Goal: Task Accomplishment & Management: Manage account settings

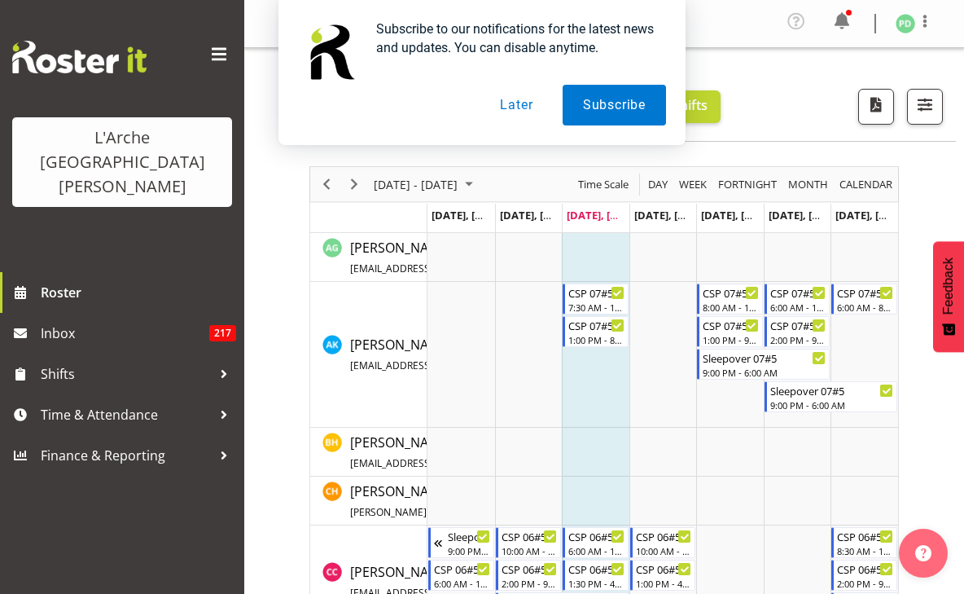
click at [508, 99] on button "Later" at bounding box center [516, 105] width 73 height 41
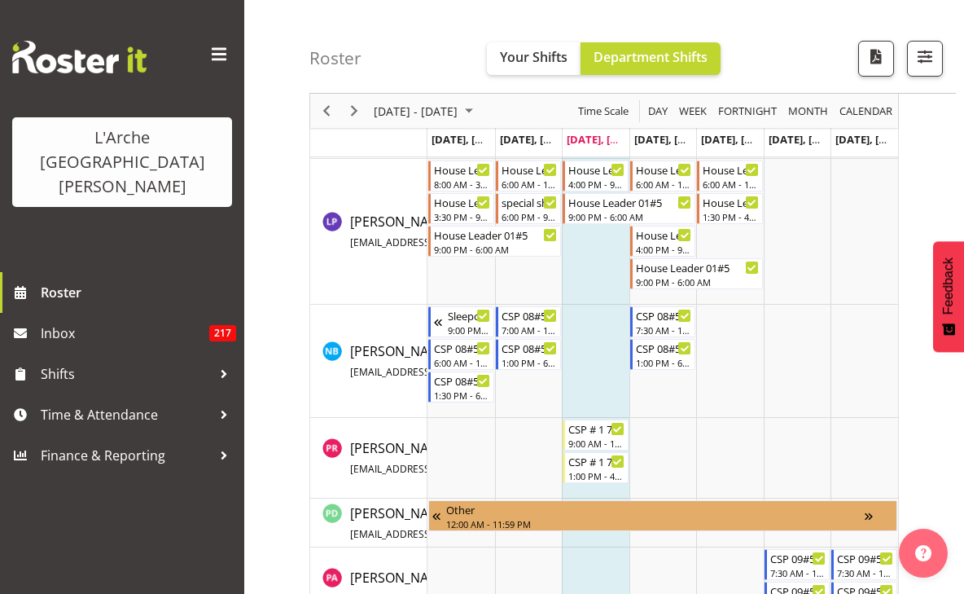
scroll to position [1116, 0]
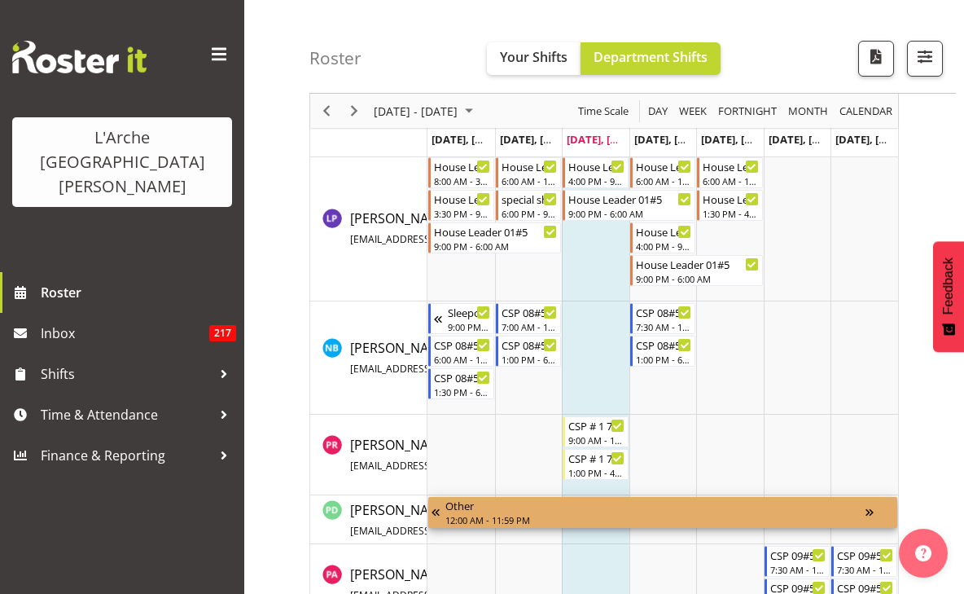
click at [870, 515] on div "Timeline Week of August 27, 2025" at bounding box center [880, 512] width 29 height 31
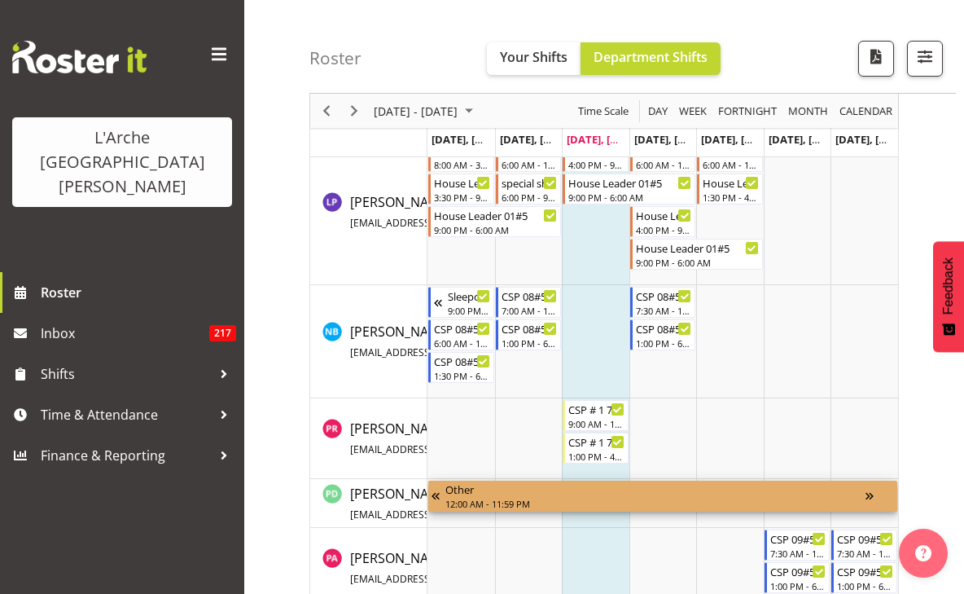
scroll to position [1158, 0]
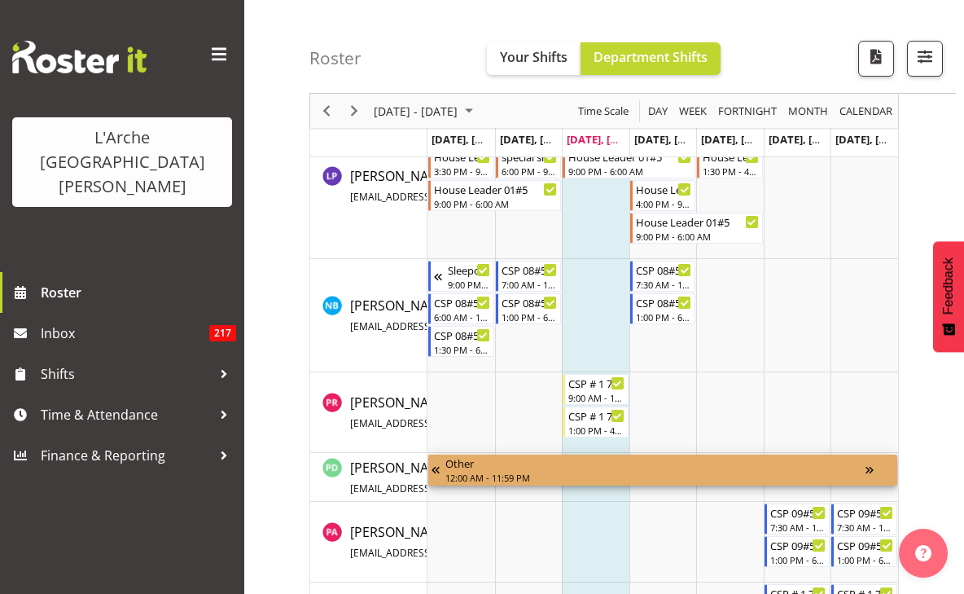
click at [873, 471] on div "Timeline Week of August 27, 2025" at bounding box center [880, 469] width 29 height 31
click at [872, 471] on div "Timeline Week of August 27, 2025" at bounding box center [880, 469] width 29 height 31
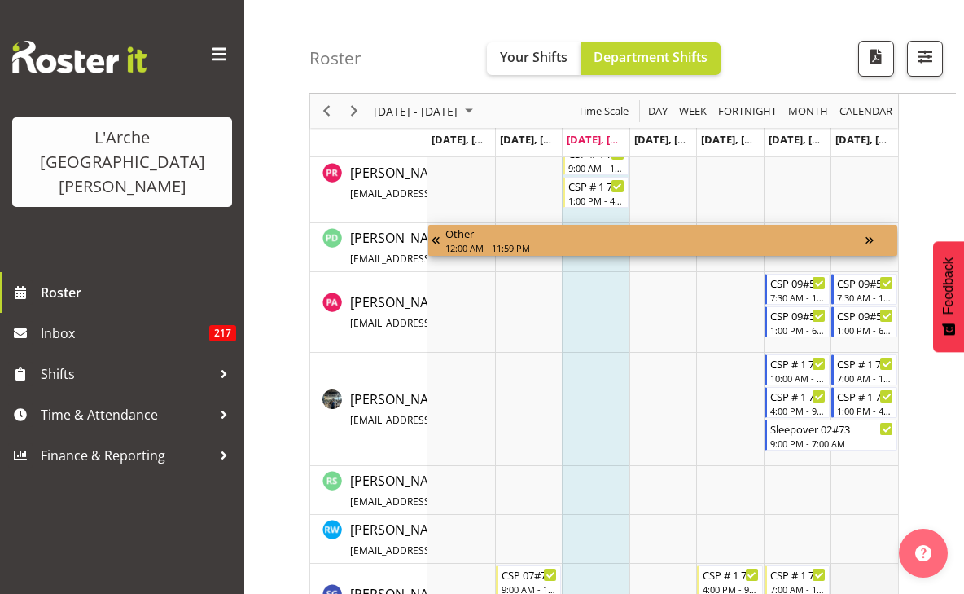
scroll to position [1255, 0]
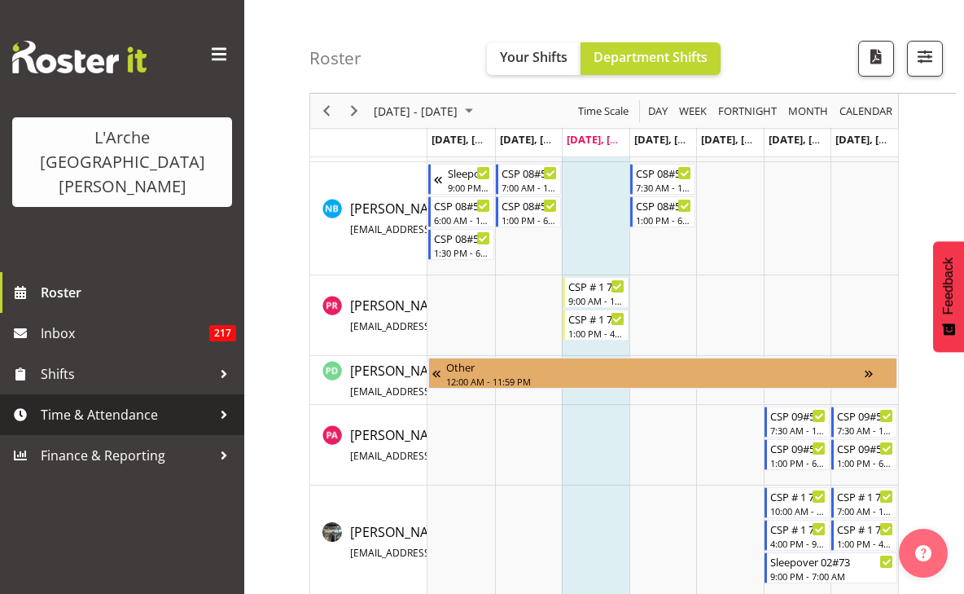
click at [103, 402] on span "Time & Attendance" at bounding box center [126, 414] width 171 height 24
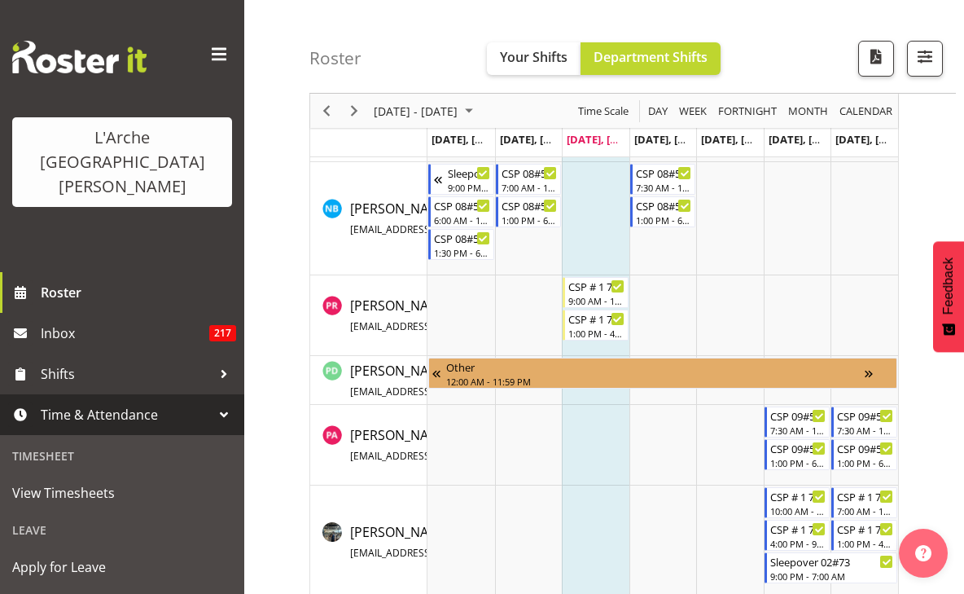
click at [43, 513] on div "Leave" at bounding box center [122, 529] width 236 height 33
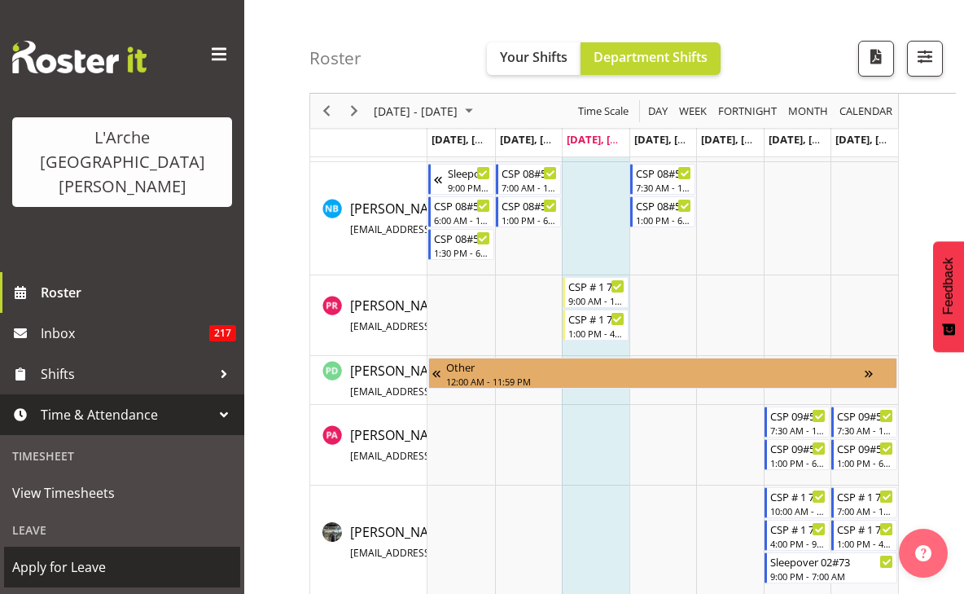
click at [62, 555] on span "Apply for Leave" at bounding box center [122, 567] width 220 height 24
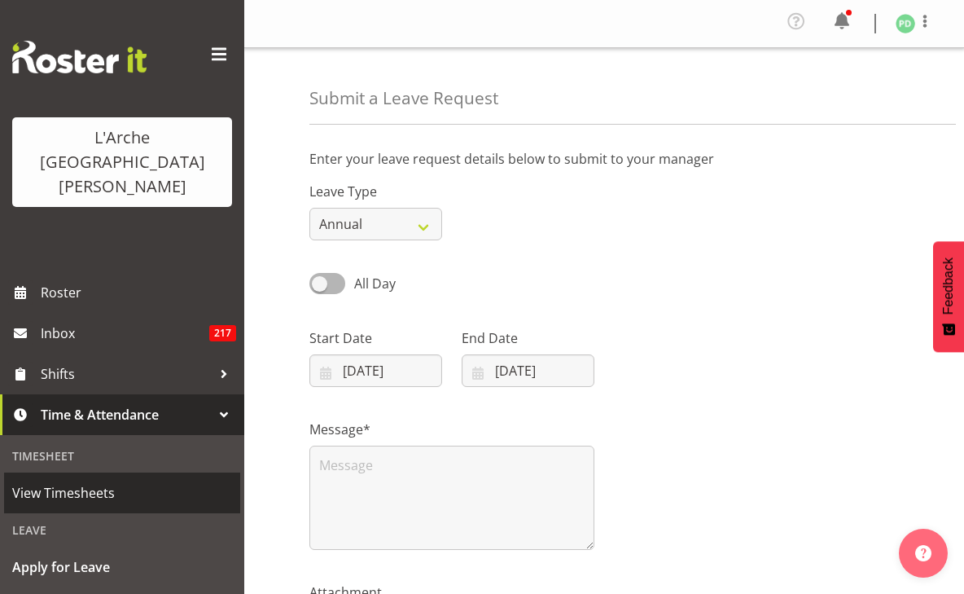
click at [59, 480] on span "View Timesheets" at bounding box center [122, 492] width 220 height 24
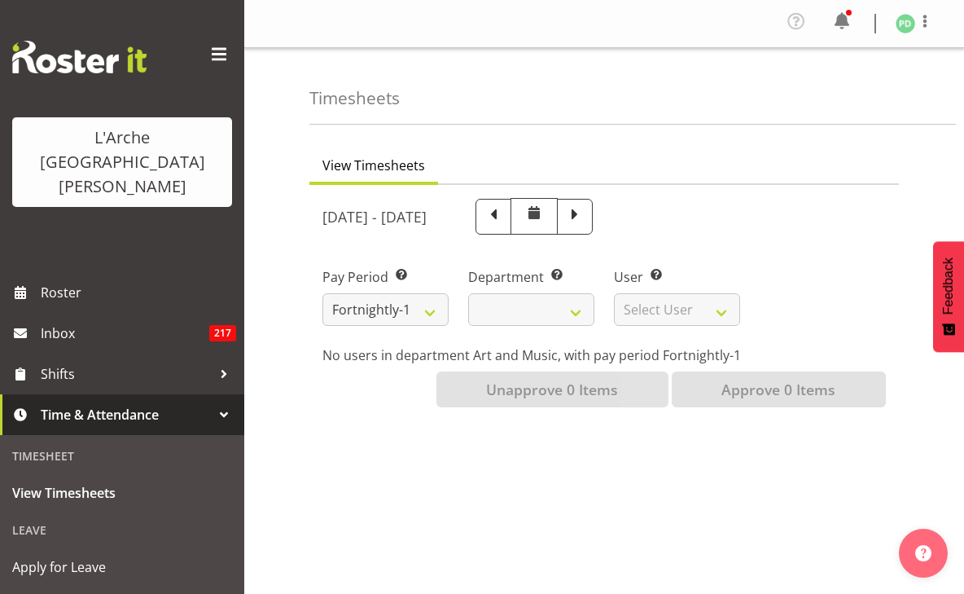
select select
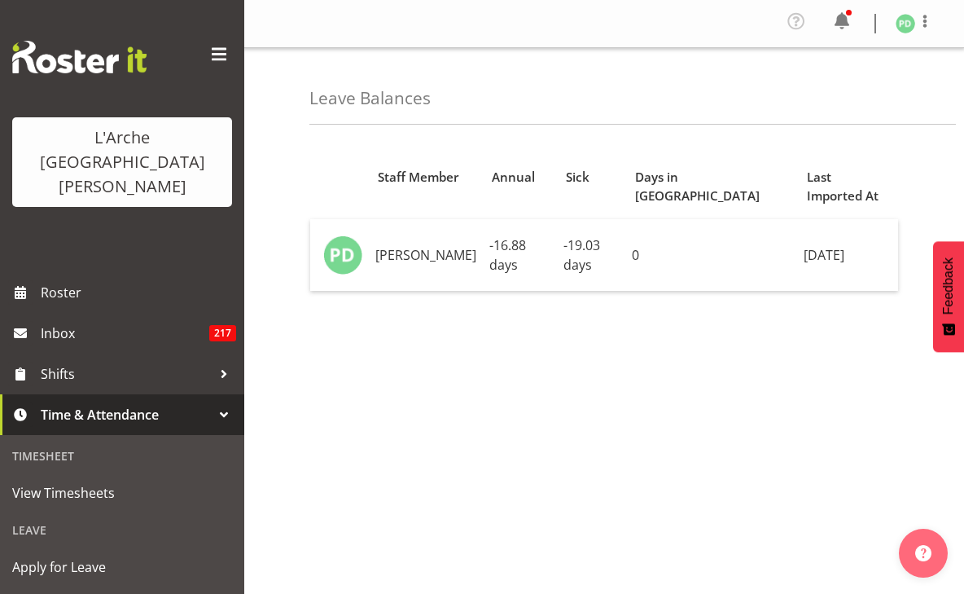
click at [37, 513] on div "Leave" at bounding box center [122, 529] width 236 height 33
click at [42, 513] on div "Leave" at bounding box center [122, 529] width 236 height 33
click at [37, 513] on div "Leave" at bounding box center [122, 529] width 236 height 33
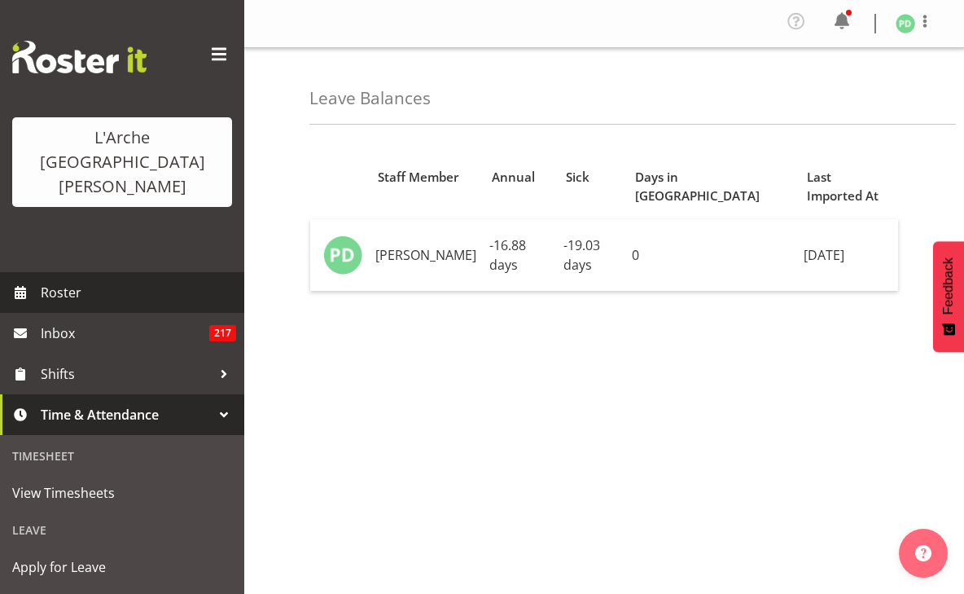
click at [58, 280] on span "Roster" at bounding box center [138, 292] width 195 height 24
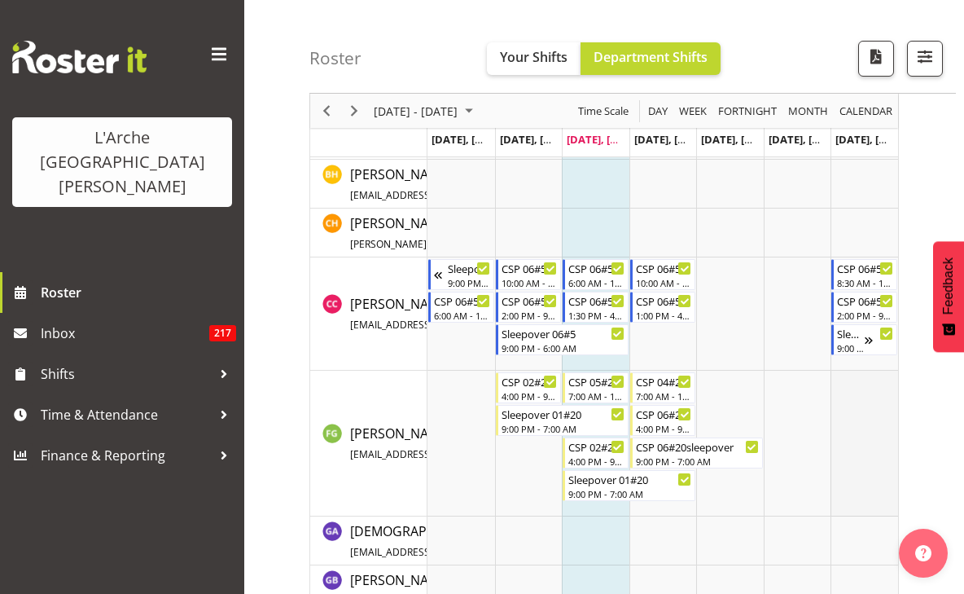
scroll to position [209, 0]
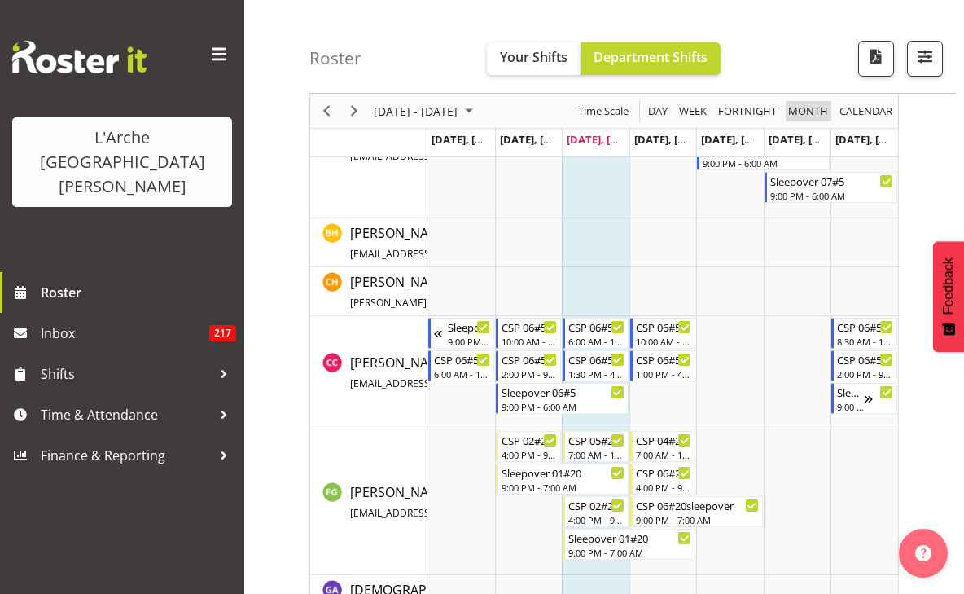
click at [800, 111] on span "Month" at bounding box center [808, 111] width 43 height 20
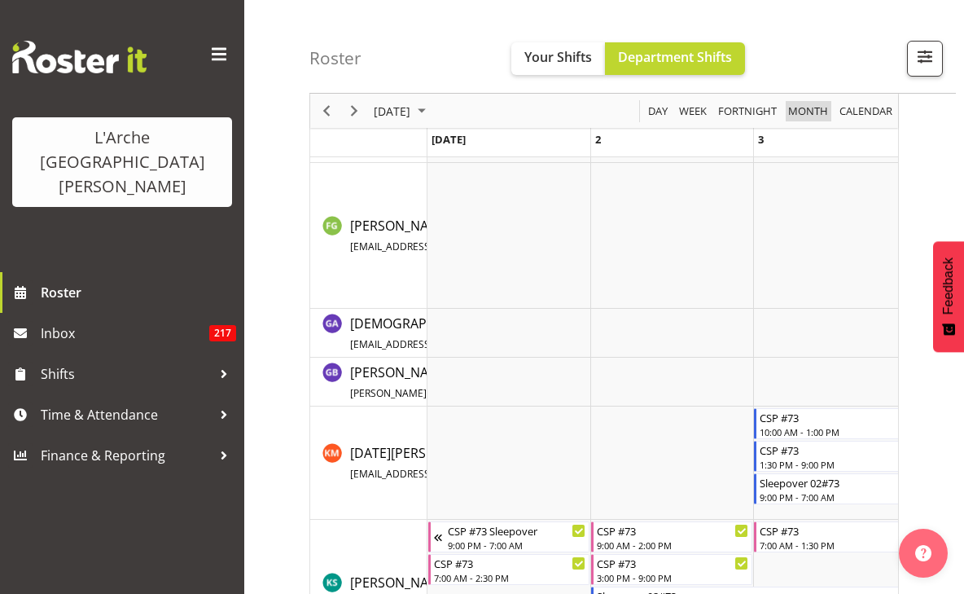
scroll to position [204, 0]
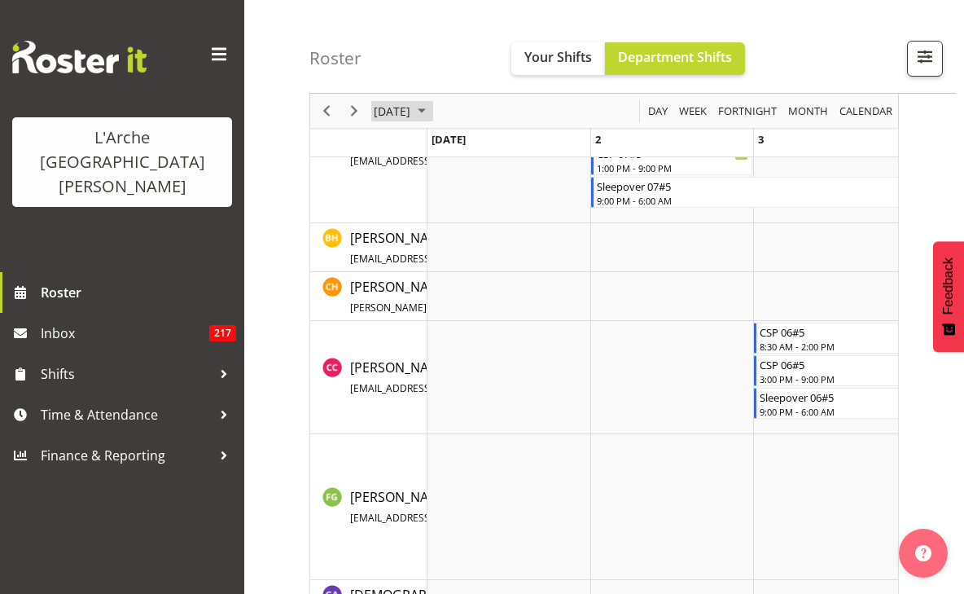
click at [432, 109] on span "August 2025" at bounding box center [422, 111] width 20 height 20
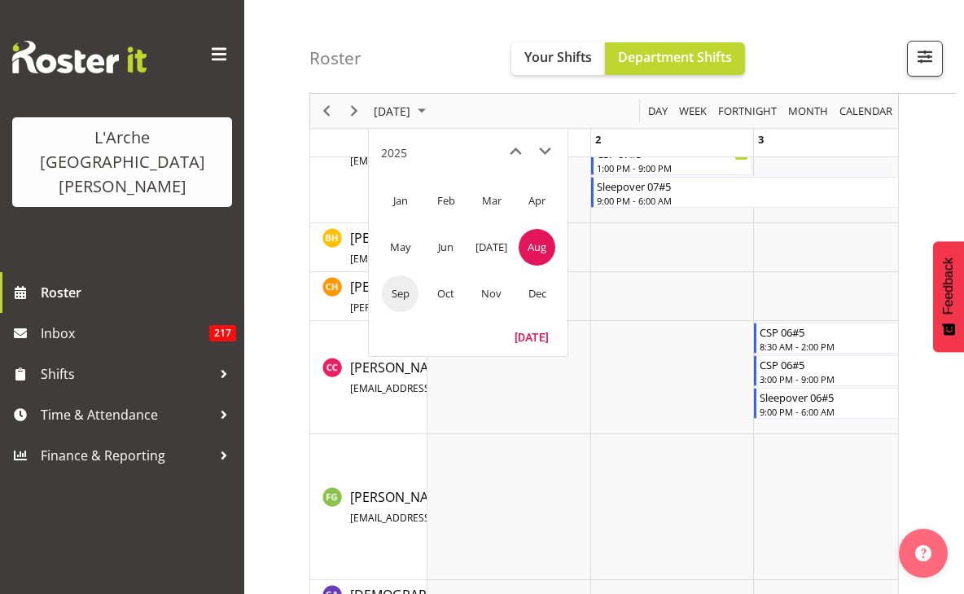
click at [397, 292] on span "Sep" at bounding box center [400, 293] width 37 height 37
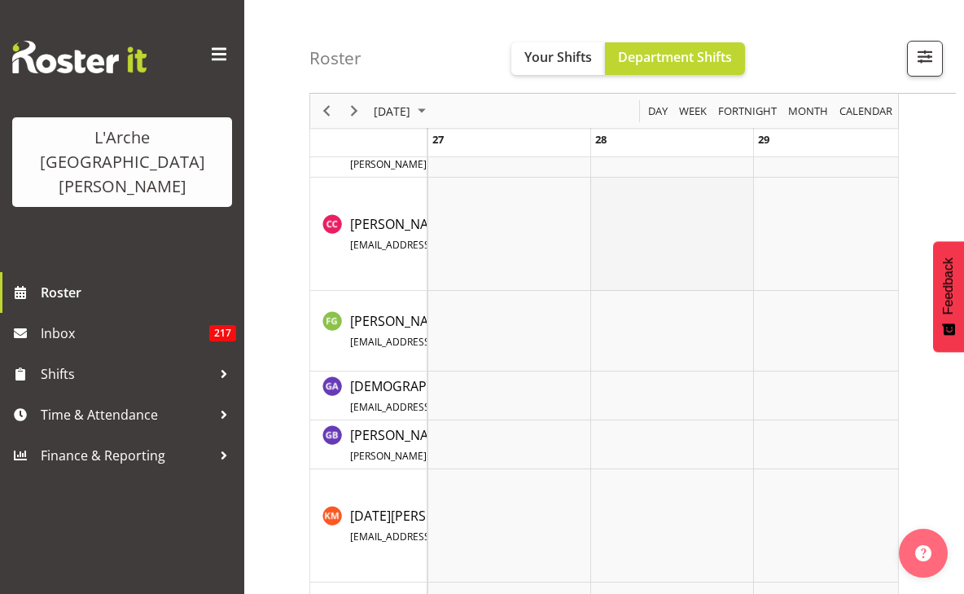
scroll to position [68, 0]
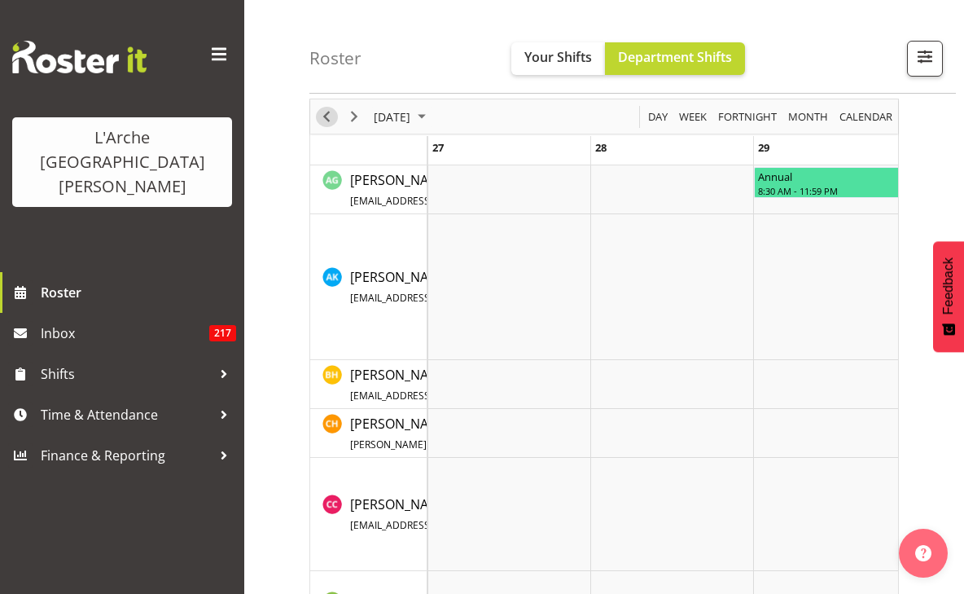
click at [327, 116] on span "Previous" at bounding box center [327, 117] width 20 height 20
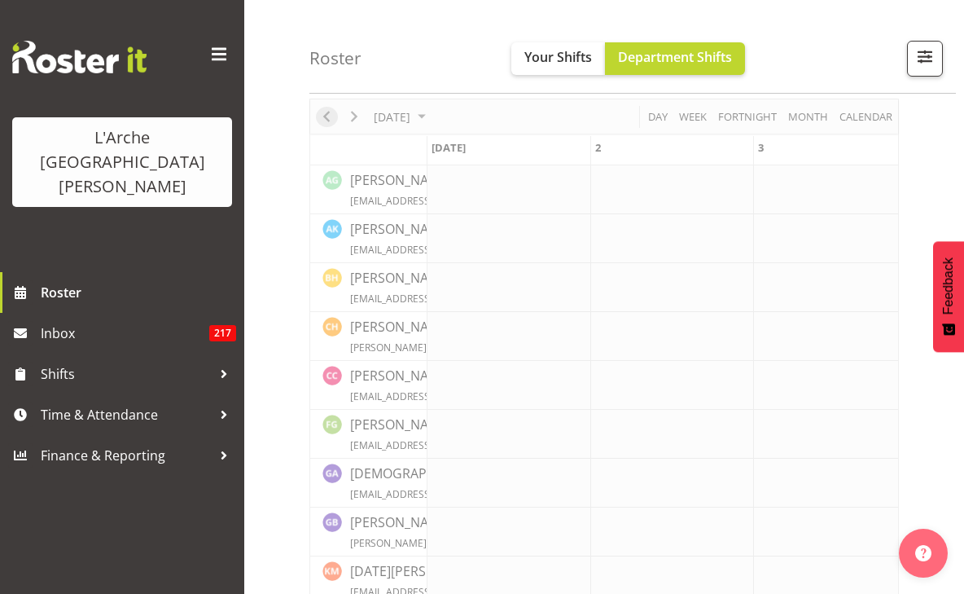
scroll to position [0, 4234]
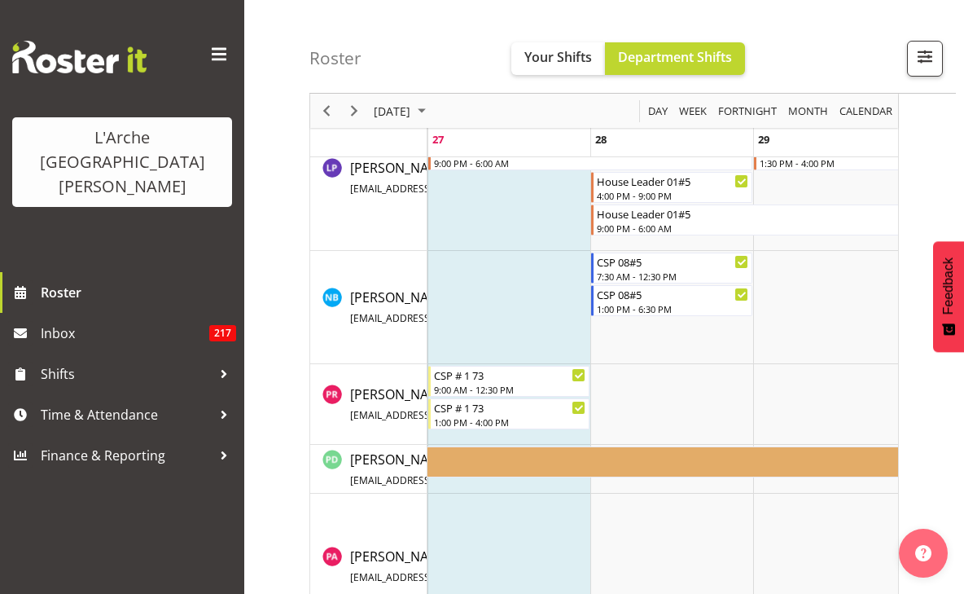
scroll to position [1416, 0]
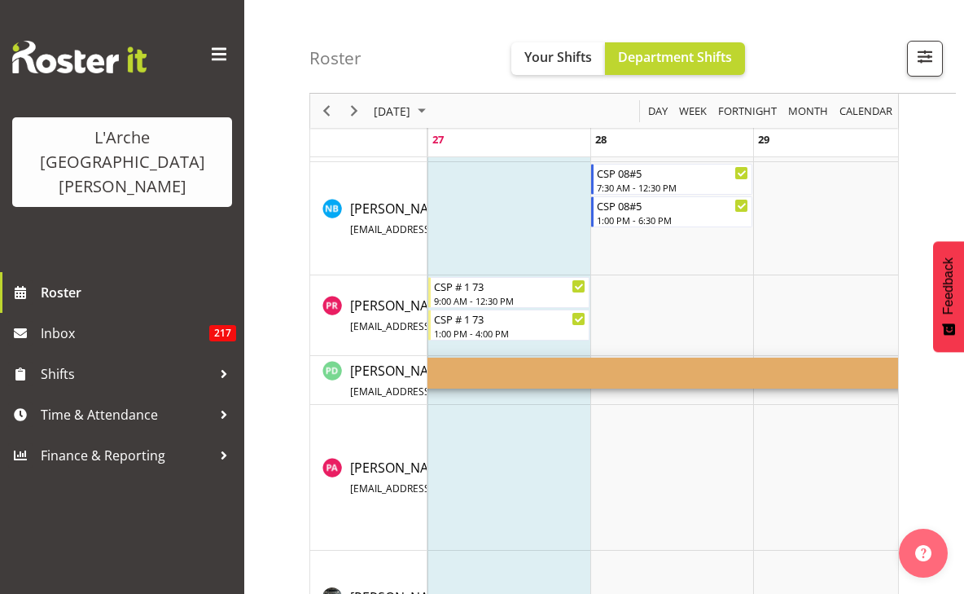
click at [864, 106] on span "calendar" at bounding box center [866, 111] width 56 height 20
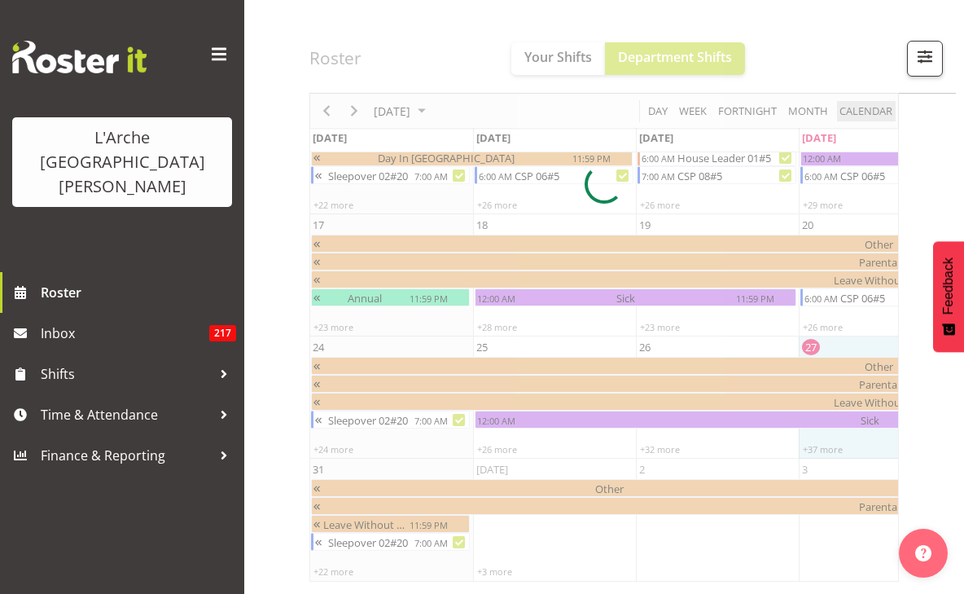
scroll to position [212, 0]
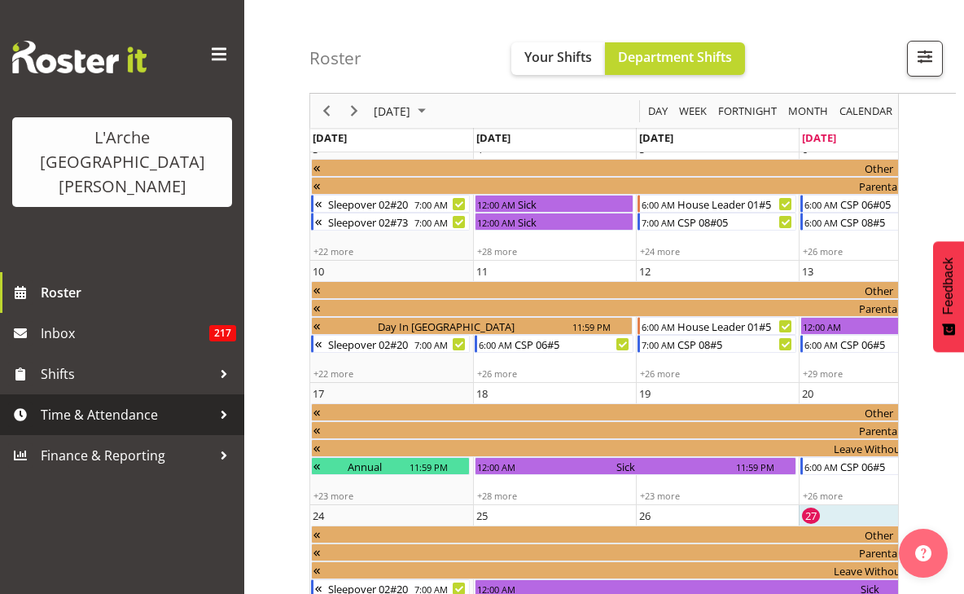
click at [147, 402] on span "Time & Attendance" at bounding box center [126, 414] width 171 height 24
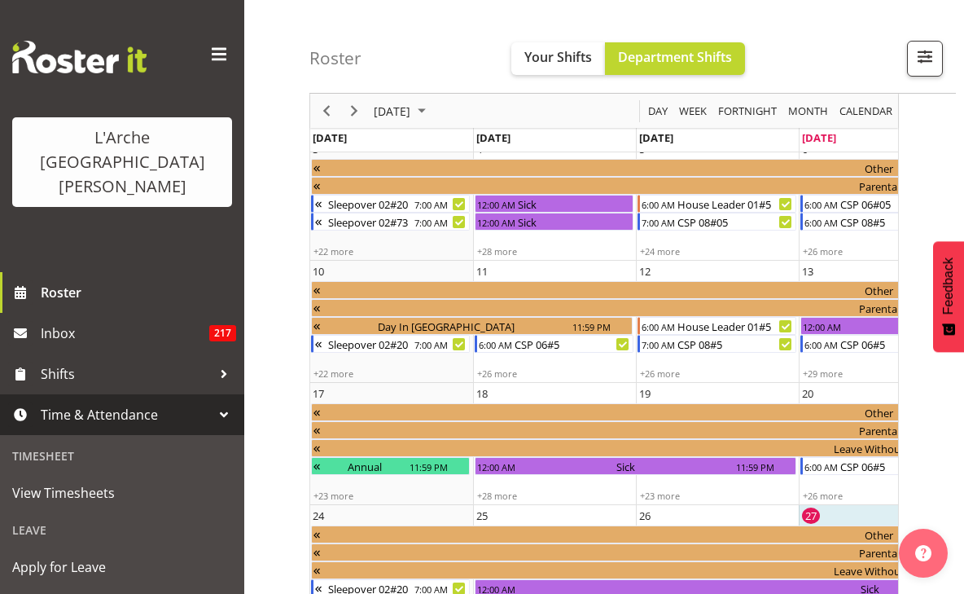
click at [40, 513] on div "Leave" at bounding box center [122, 529] width 236 height 33
click at [66, 513] on div "Leave" at bounding box center [122, 529] width 236 height 33
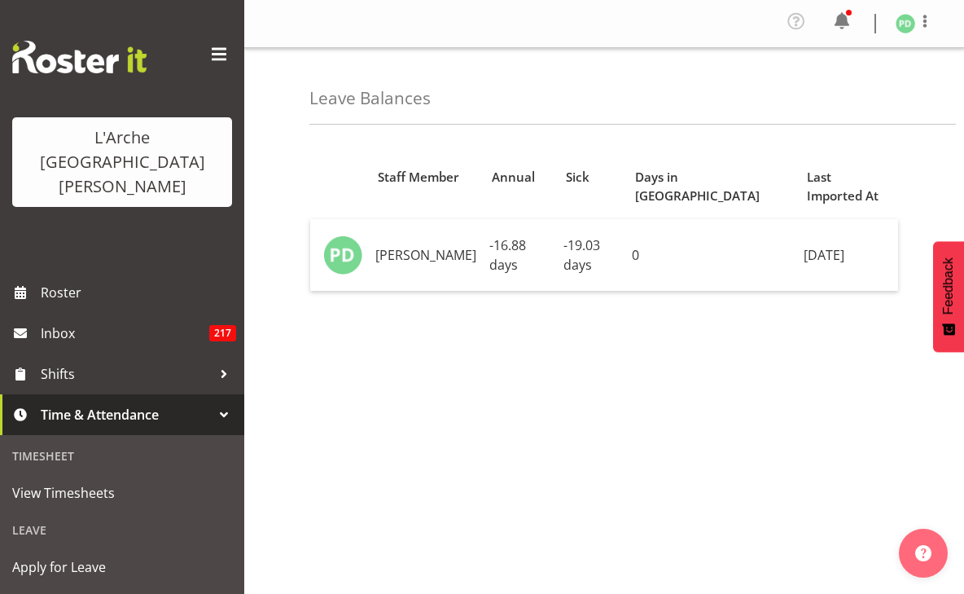
click at [74, 439] on div "Timesheet" at bounding box center [122, 455] width 236 height 33
click at [46, 513] on div "Leave" at bounding box center [122, 529] width 236 height 33
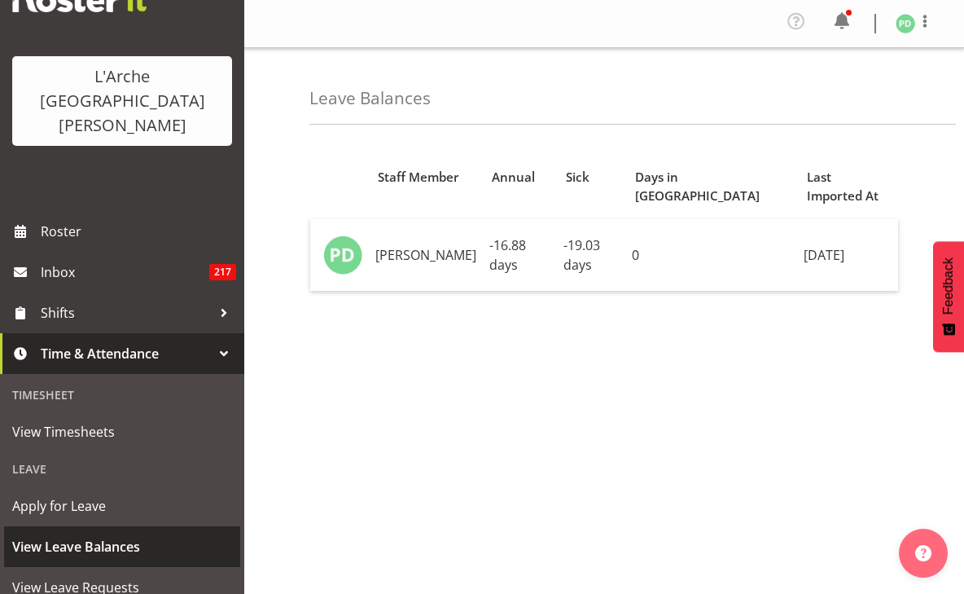
scroll to position [64, 0]
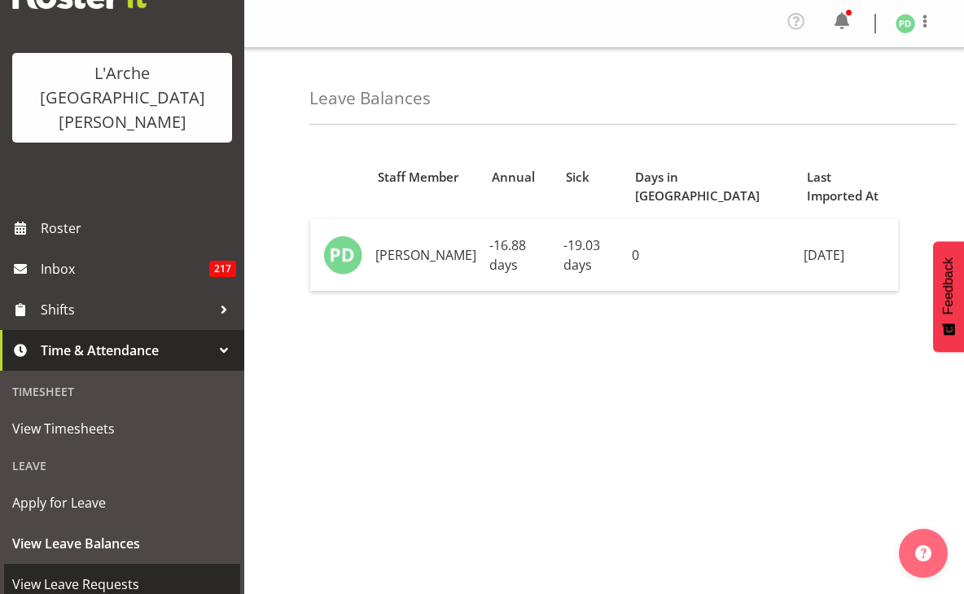
click at [39, 572] on span "View Leave Requests" at bounding box center [122, 584] width 220 height 24
